Goal: Task Accomplishment & Management: Use online tool/utility

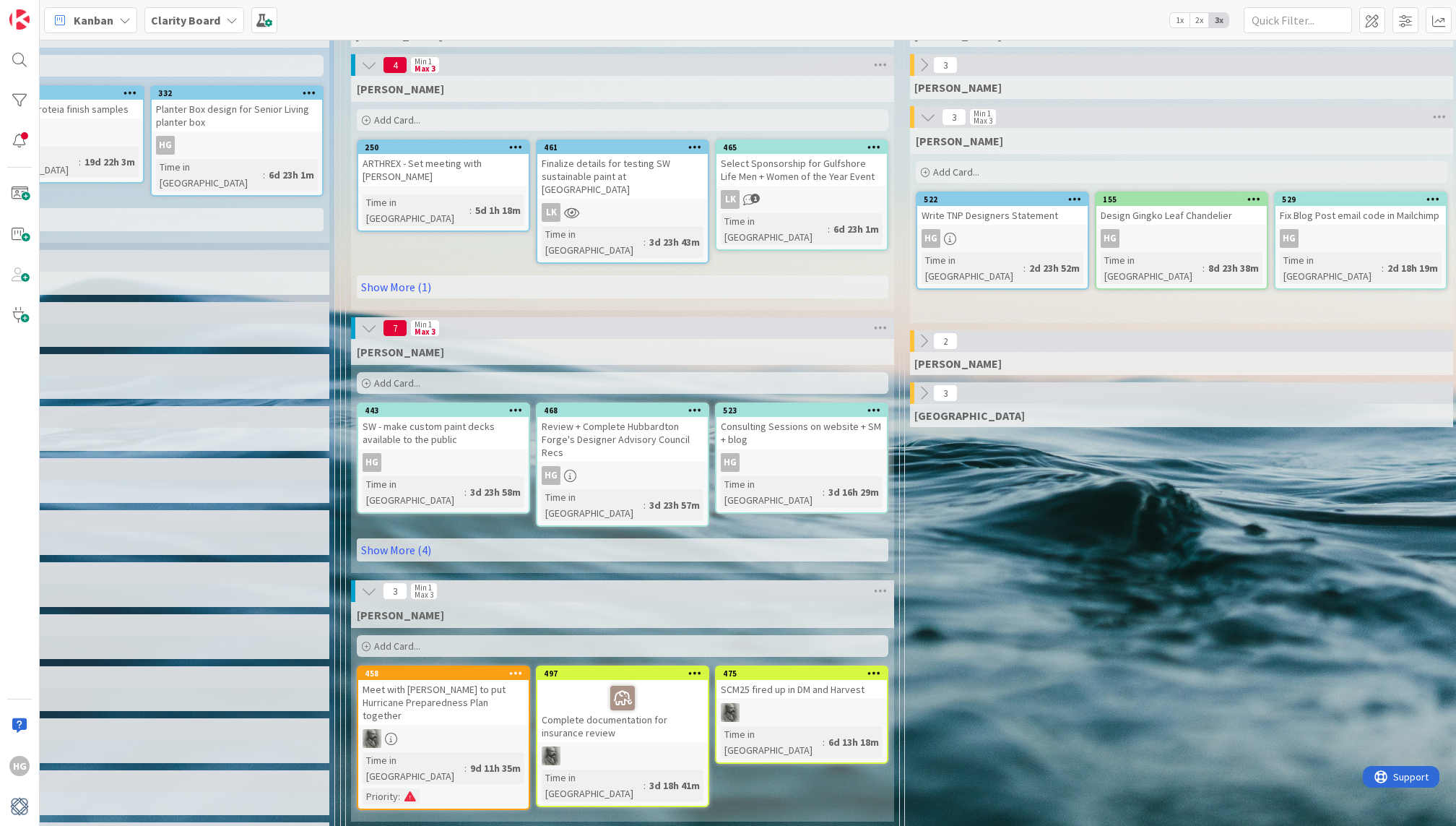
scroll to position [165, 628]
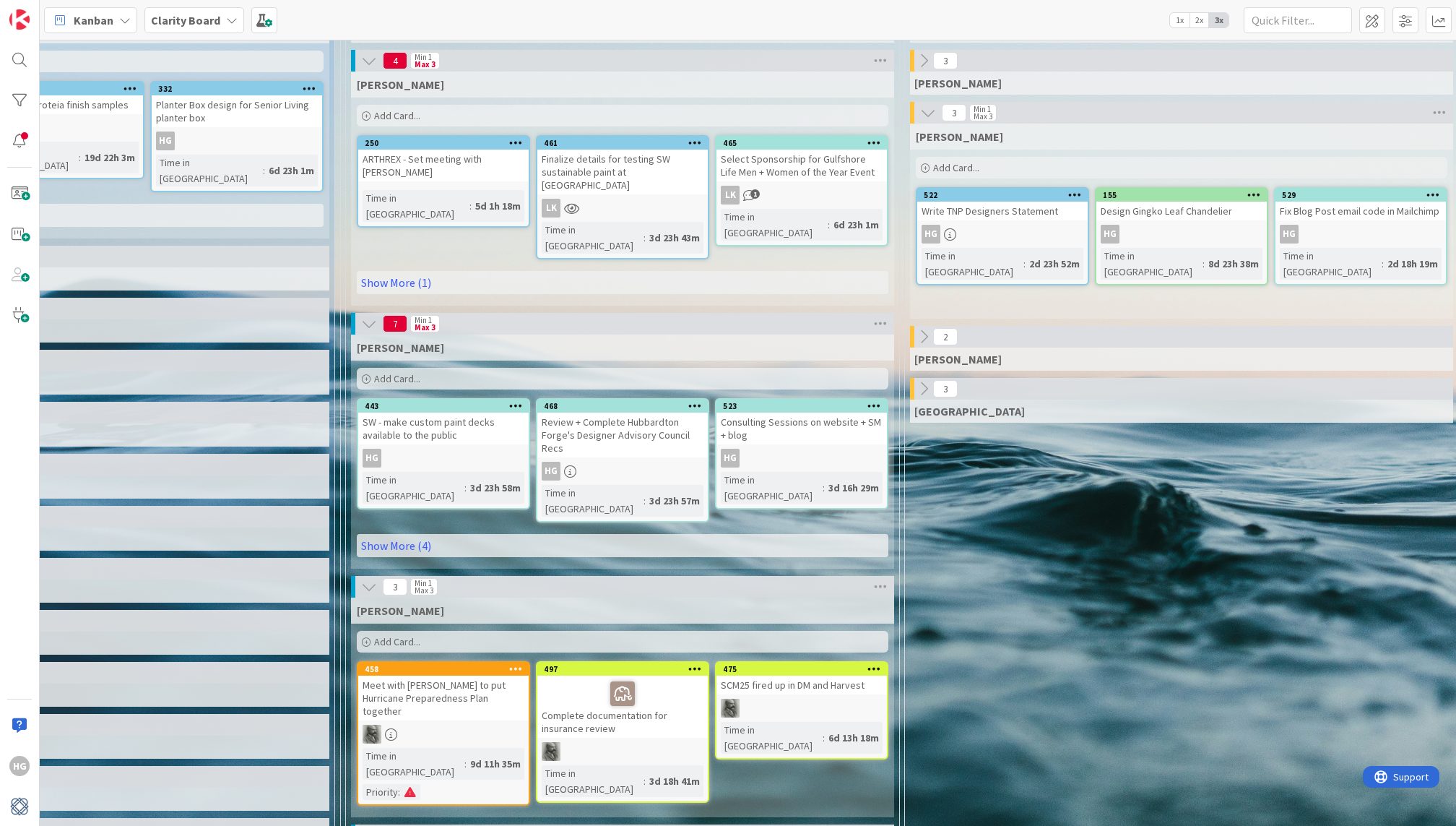
click at [368, 56] on icon at bounding box center [369, 61] width 16 height 16
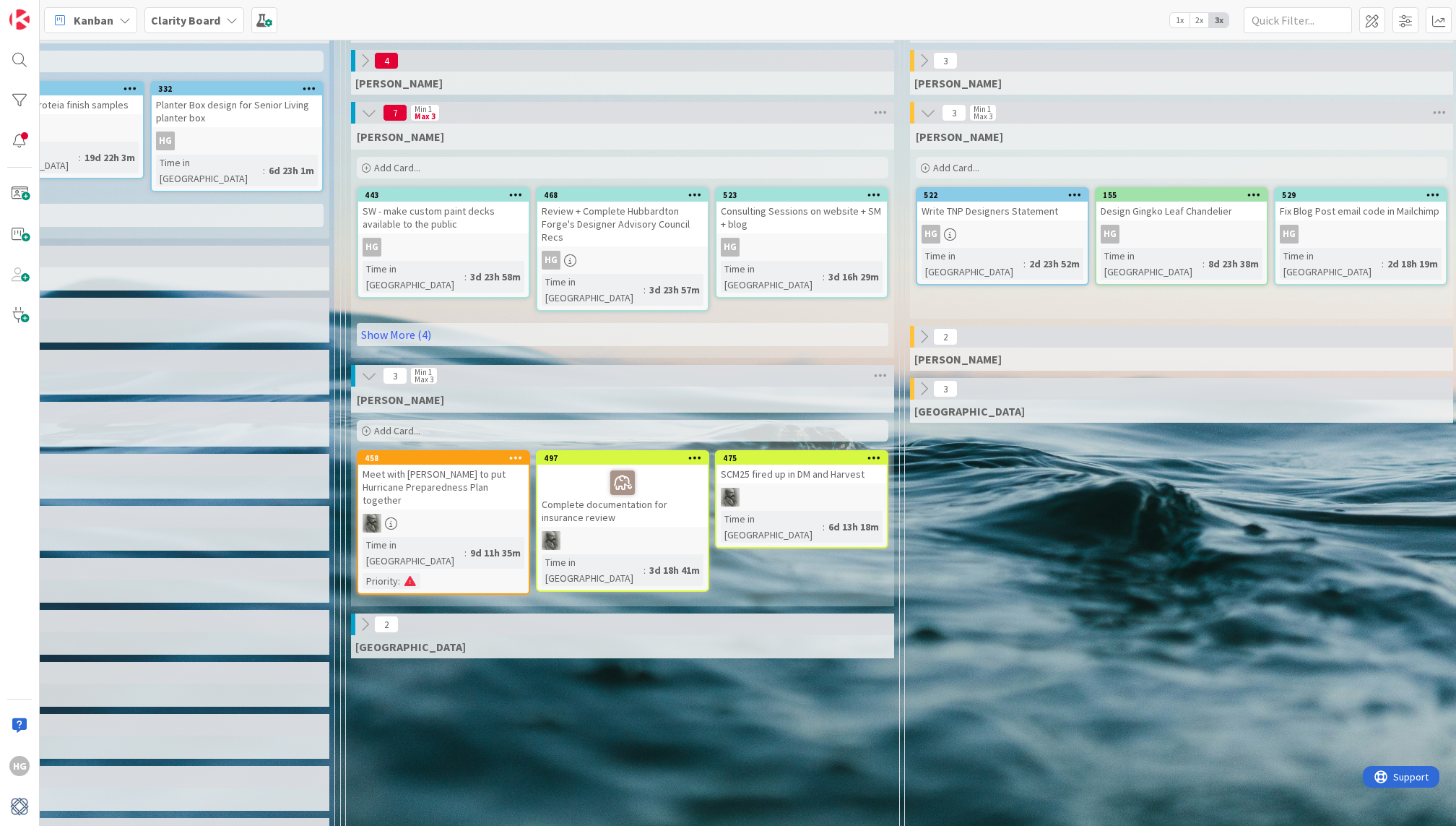
click at [365, 368] on icon at bounding box center [369, 376] width 16 height 16
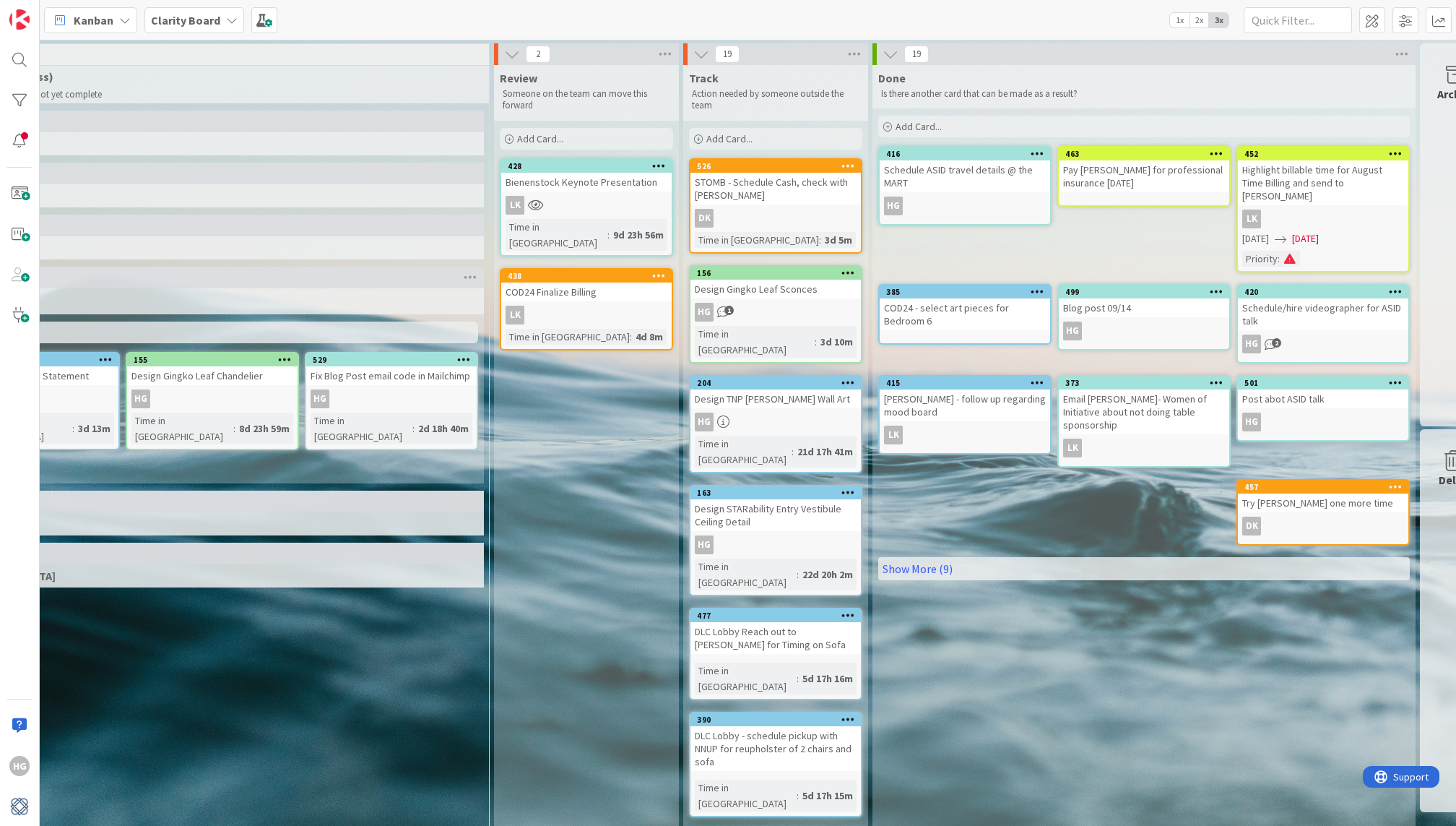
scroll to position [0, 1637]
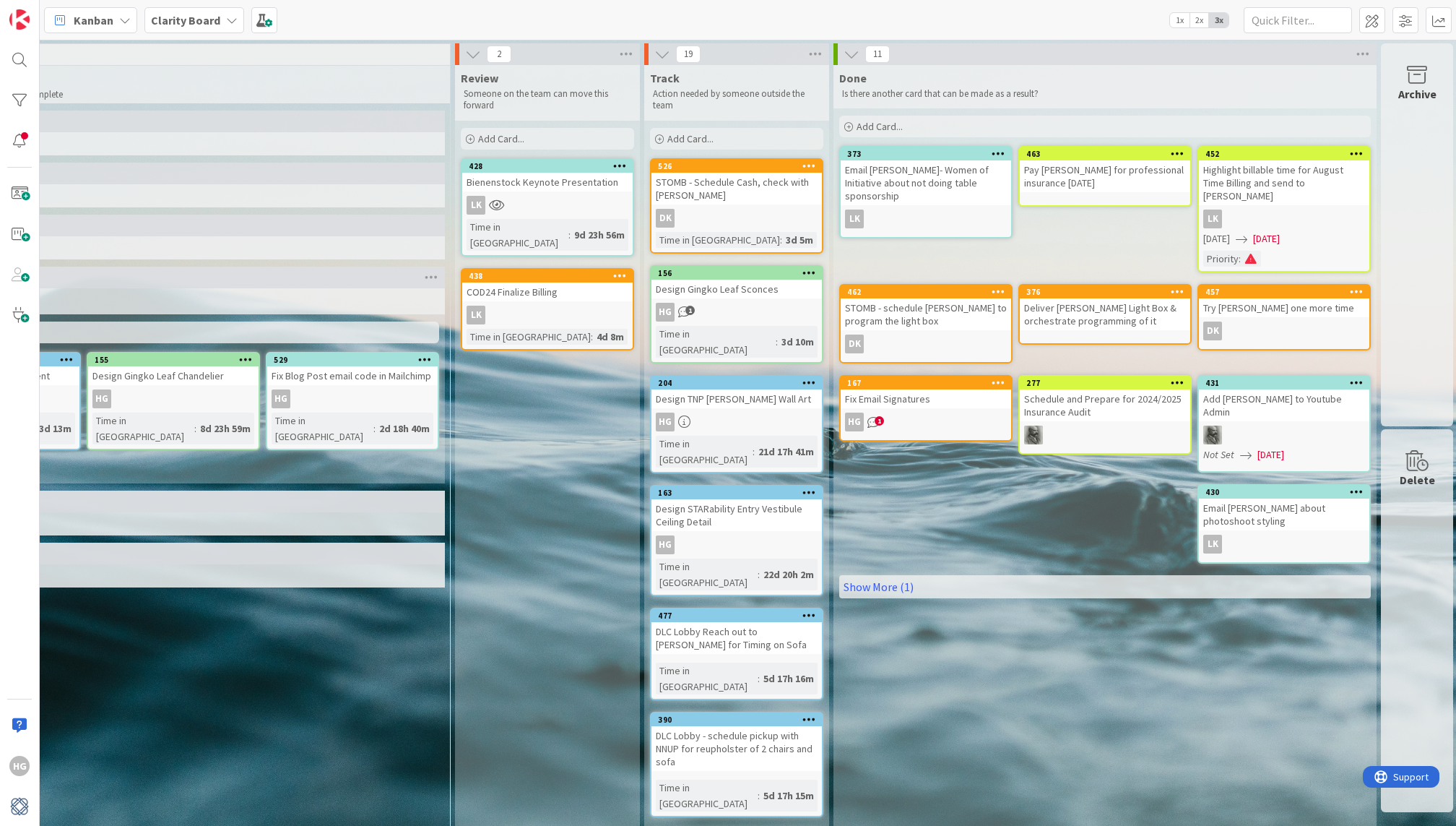
click at [948, 167] on div "Email [PERSON_NAME]- Women of Initiative about not doing table sponsorship" at bounding box center [926, 182] width 171 height 45
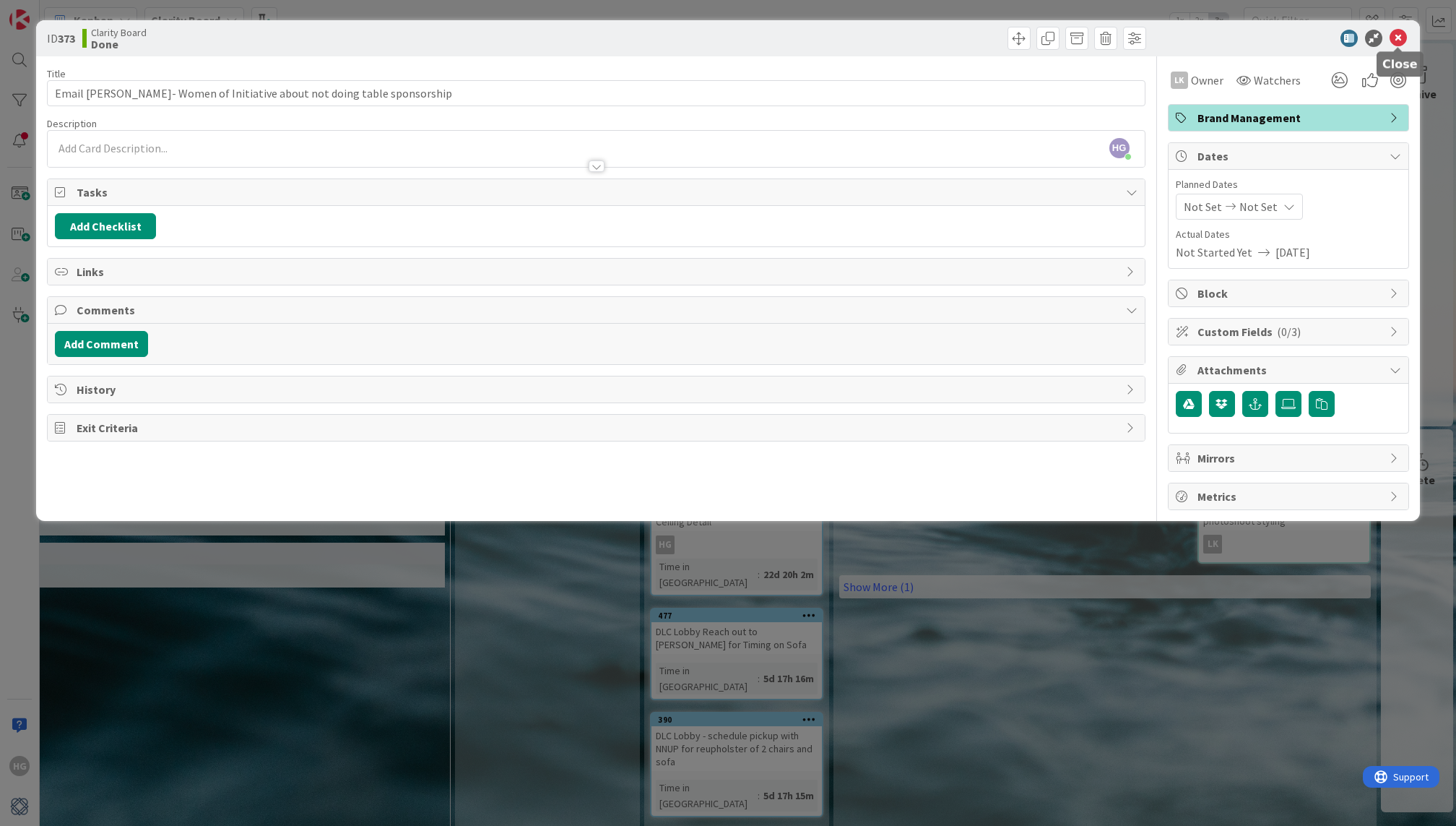
click at [1402, 33] on icon at bounding box center [1398, 38] width 17 height 17
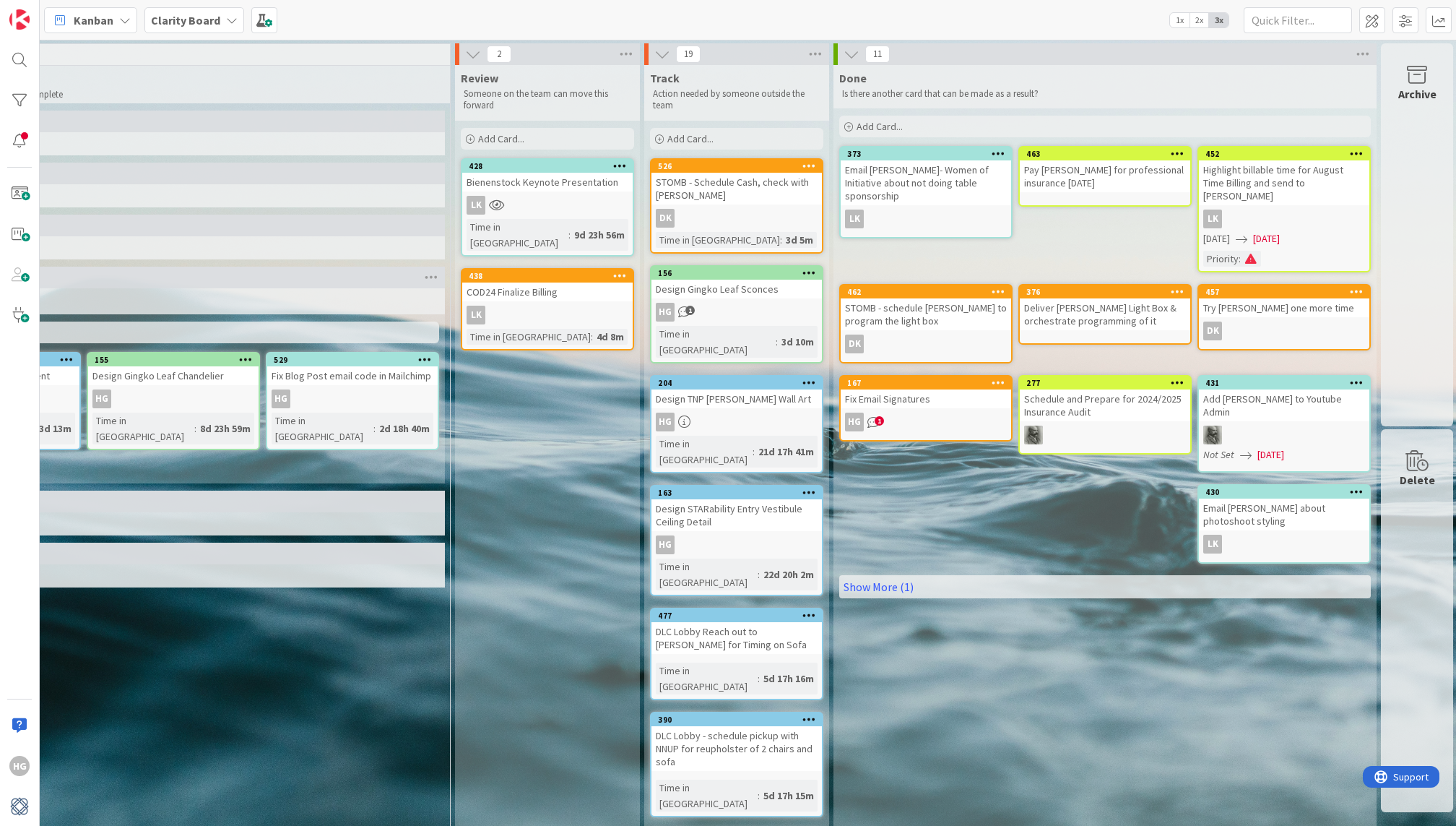
click at [1291, 499] on div "Email [PERSON_NAME] about photoshoot styling" at bounding box center [1284, 515] width 171 height 32
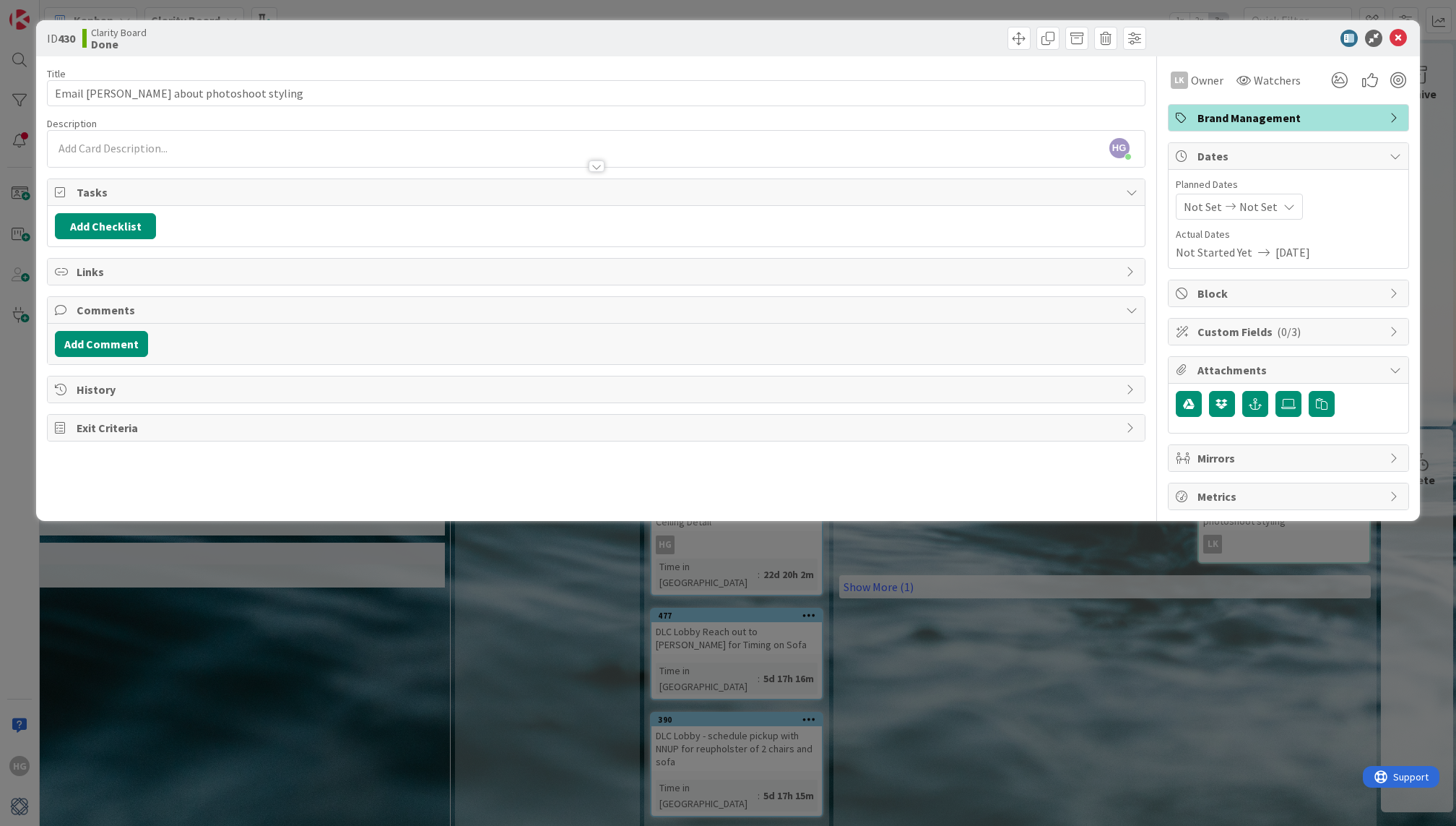
click at [176, 386] on span "History" at bounding box center [597, 390] width 1042 height 17
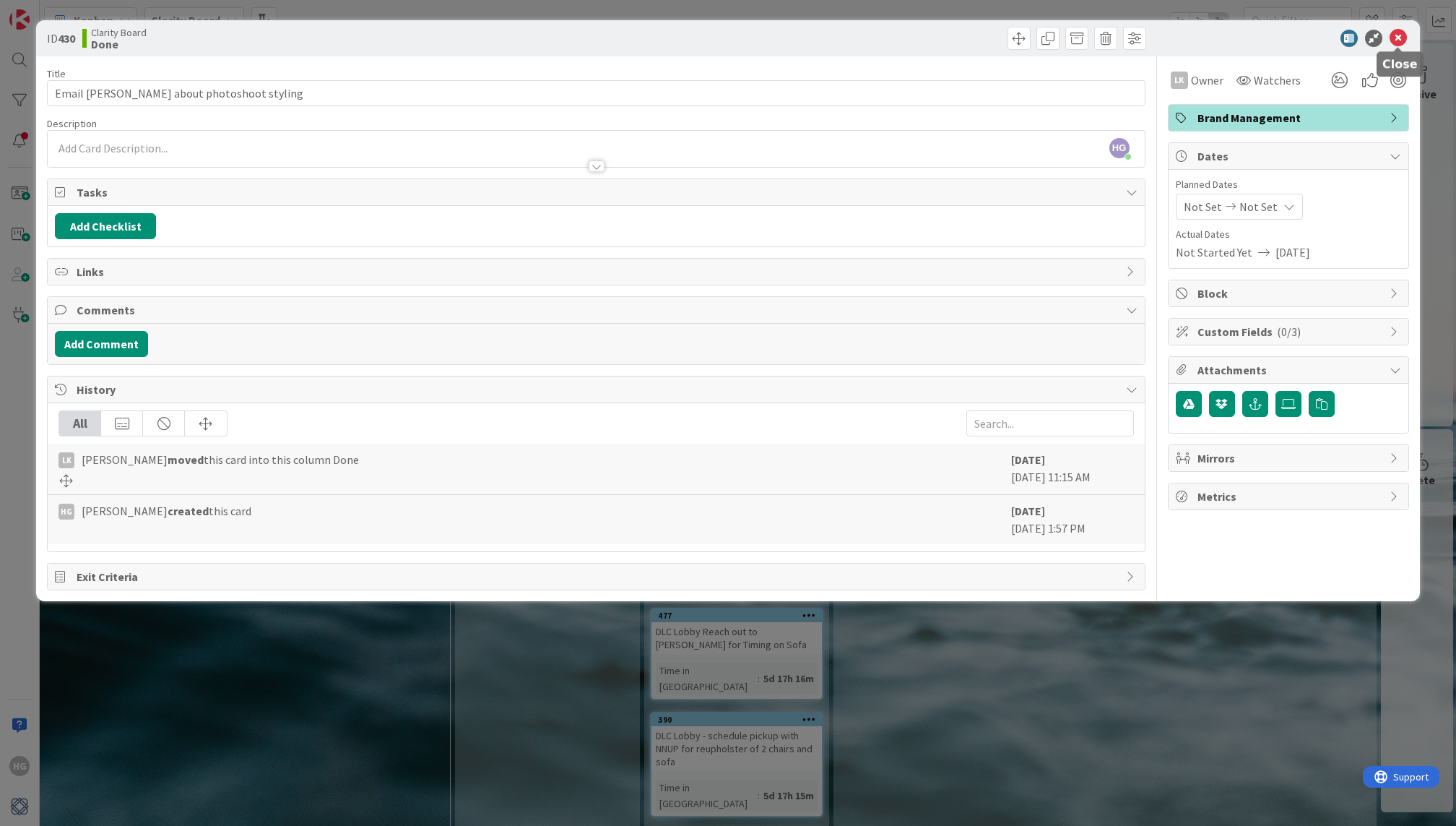
click at [1394, 38] on icon at bounding box center [1398, 38] width 17 height 17
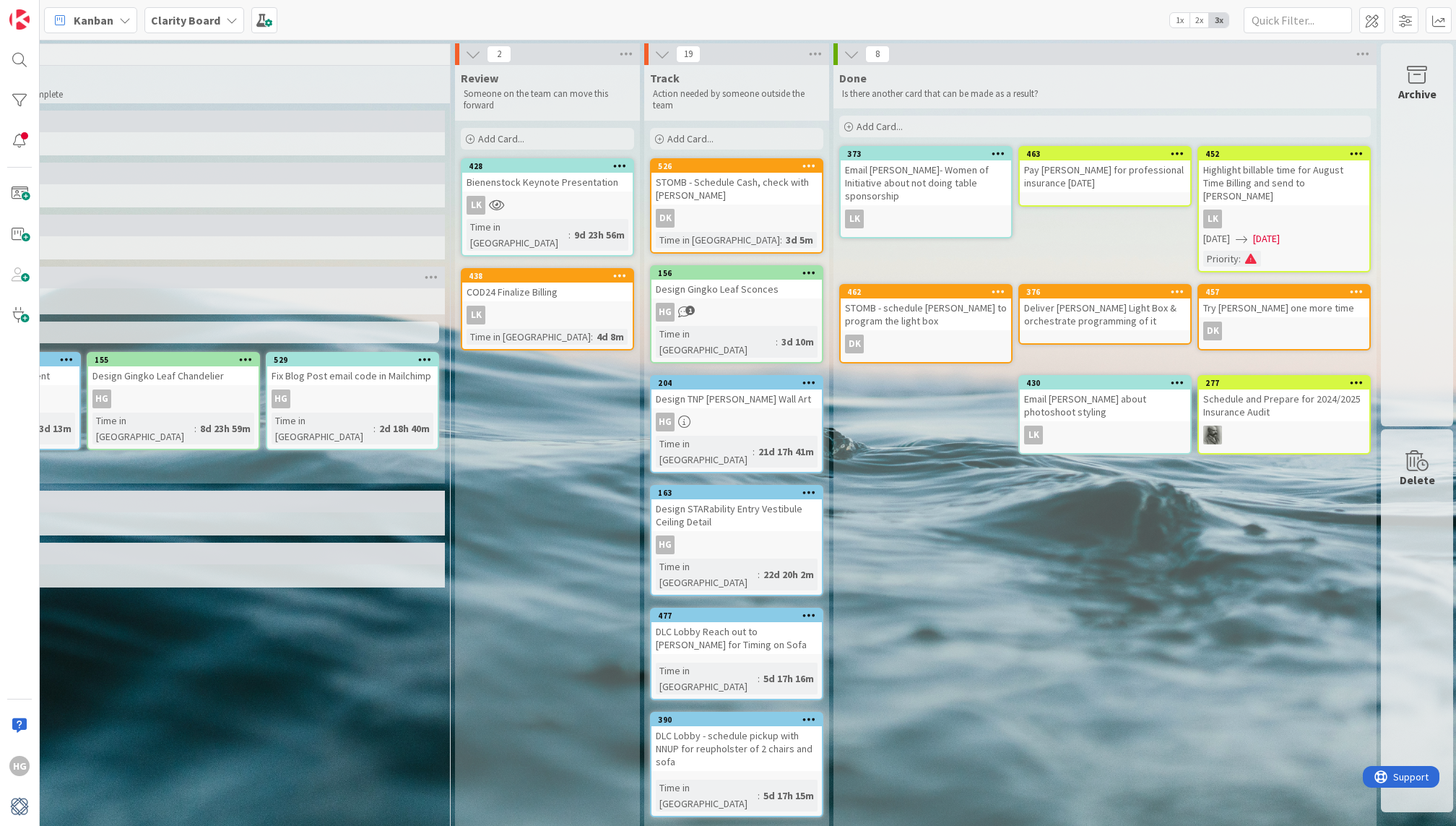
drag, startPoint x: 1127, startPoint y: 384, endPoint x: 1002, endPoint y: 1, distance: 402.9
